Goal: Information Seeking & Learning: Learn about a topic

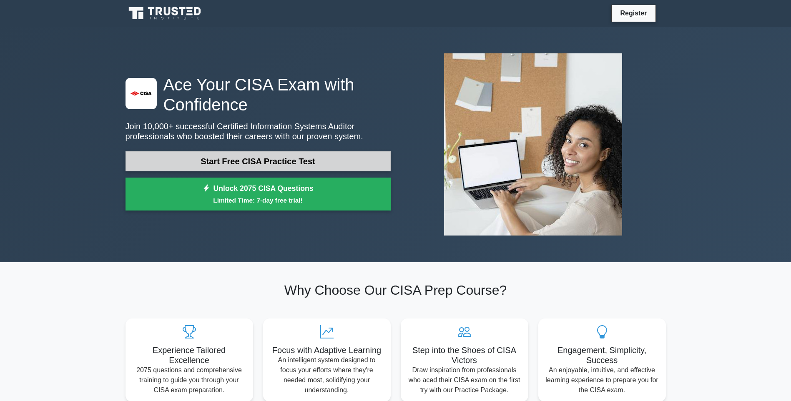
click at [226, 167] on link "Start Free CISA Practice Test" at bounding box center [258, 161] width 265 height 20
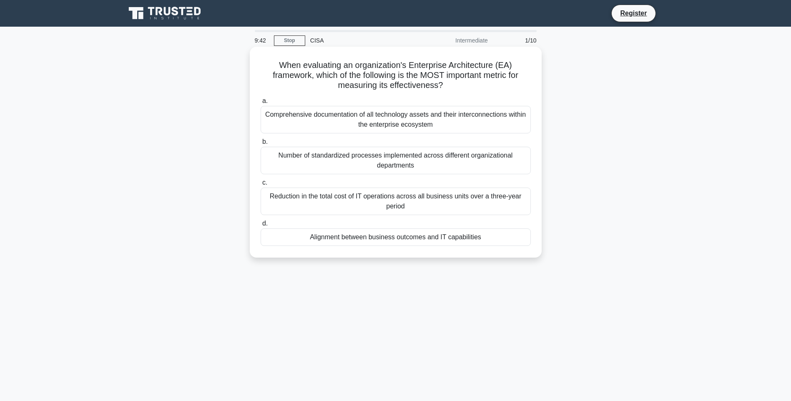
click at [319, 203] on div "Reduction in the total cost of IT operations across all business units over a t…" at bounding box center [396, 202] width 270 height 28
click at [261, 186] on input "c. Reduction in the total cost of IT operations across all business units over …" at bounding box center [261, 182] width 0 height 5
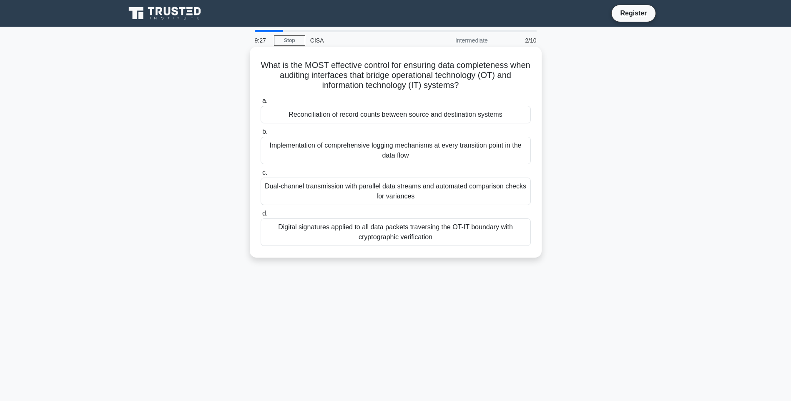
click at [341, 150] on div "Implementation of comprehensive logging mechanisms at every transition point in…" at bounding box center [396, 151] width 270 height 28
click at [261, 135] on input "b. Implementation of comprehensive logging mechanisms at every transition point…" at bounding box center [261, 131] width 0 height 5
